Goal: Transaction & Acquisition: Purchase product/service

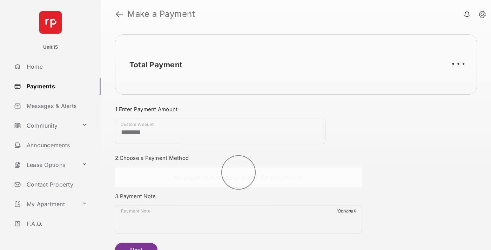
scroll to position [38, 0]
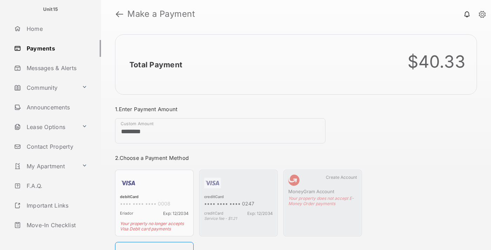
click at [55, 236] on link "Logout" at bounding box center [56, 244] width 90 height 17
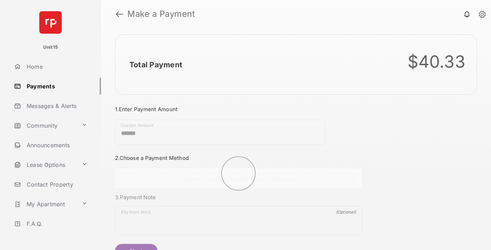
scroll to position [38, 0]
